Goal: Task Accomplishment & Management: Manage account settings

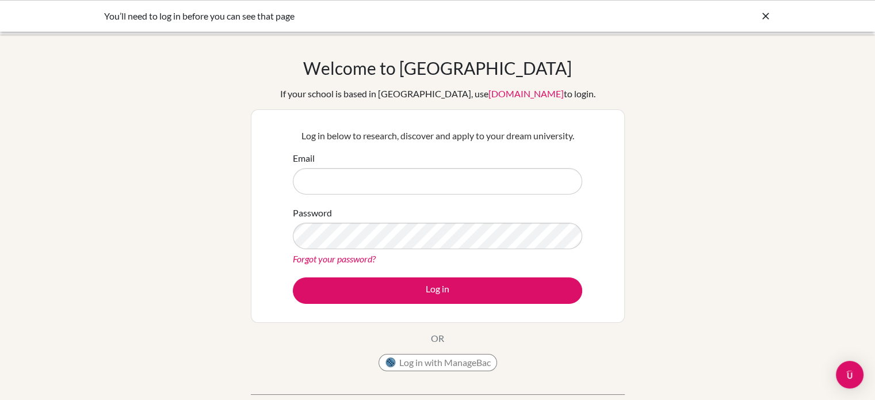
type input "[PERSON_NAME][EMAIL_ADDRESS][PERSON_NAME][DOMAIN_NAME]"
click at [562, 230] on keeper-lock "Open Keeper Popup" at bounding box center [565, 236] width 14 height 14
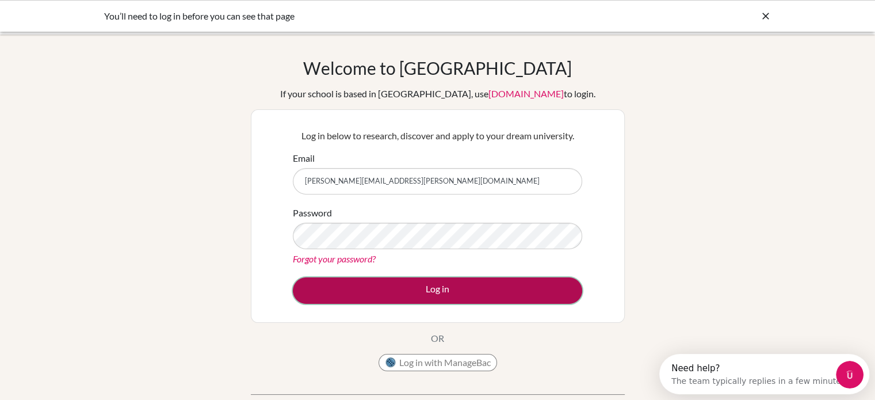
click at [400, 281] on button "Log in" at bounding box center [438, 290] width 290 height 26
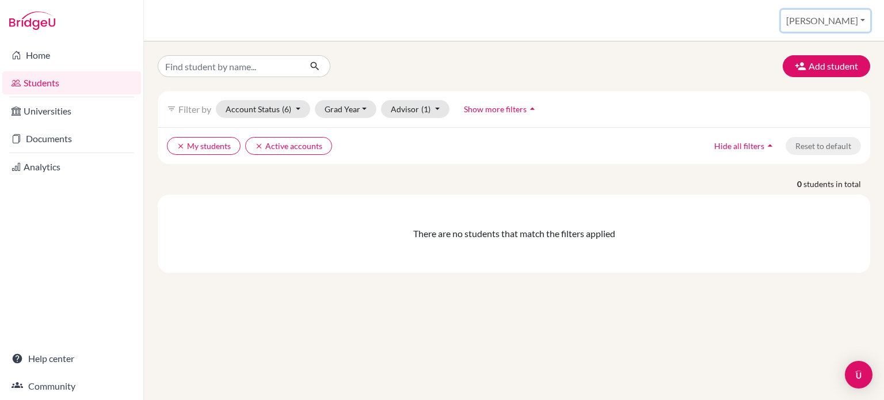
click at [843, 23] on button "[PERSON_NAME]" at bounding box center [825, 21] width 89 height 22
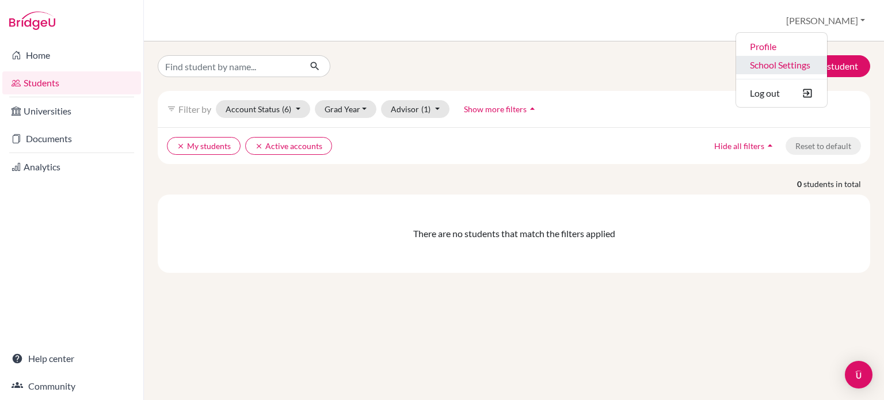
click at [817, 57] on link "School Settings" at bounding box center [781, 65] width 91 height 18
